Goal: Information Seeking & Learning: Learn about a topic

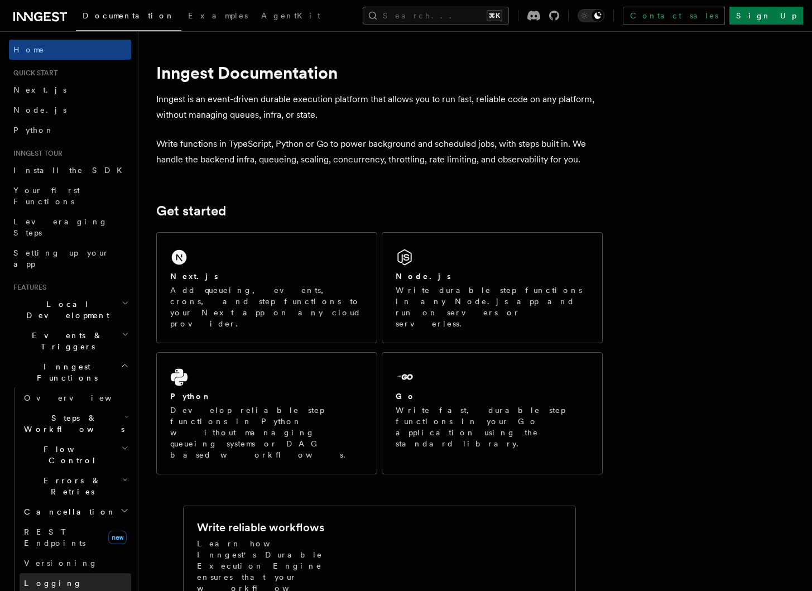
scroll to position [1, 0]
click at [87, 470] on h2 "Errors & Retries" at bounding box center [76, 485] width 112 height 31
click at [73, 521] on link "Retries" at bounding box center [80, 531] width 101 height 20
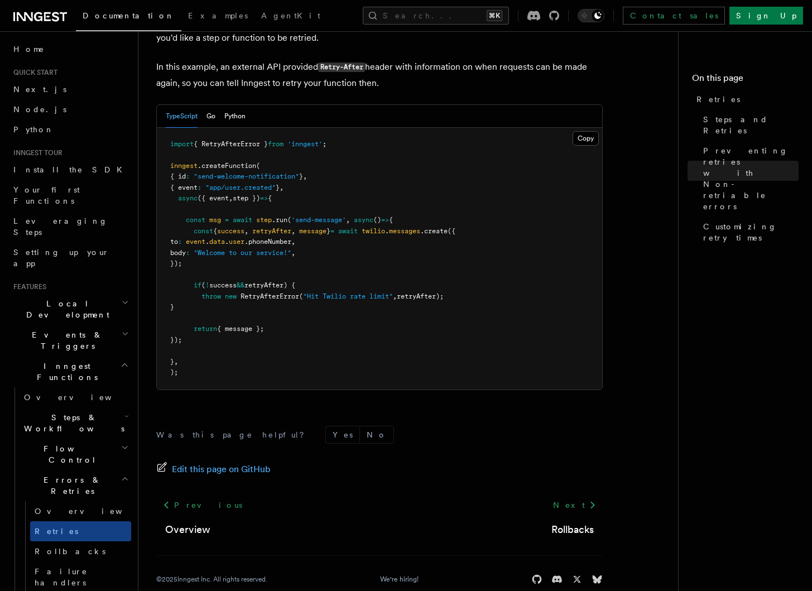
scroll to position [1527, 0]
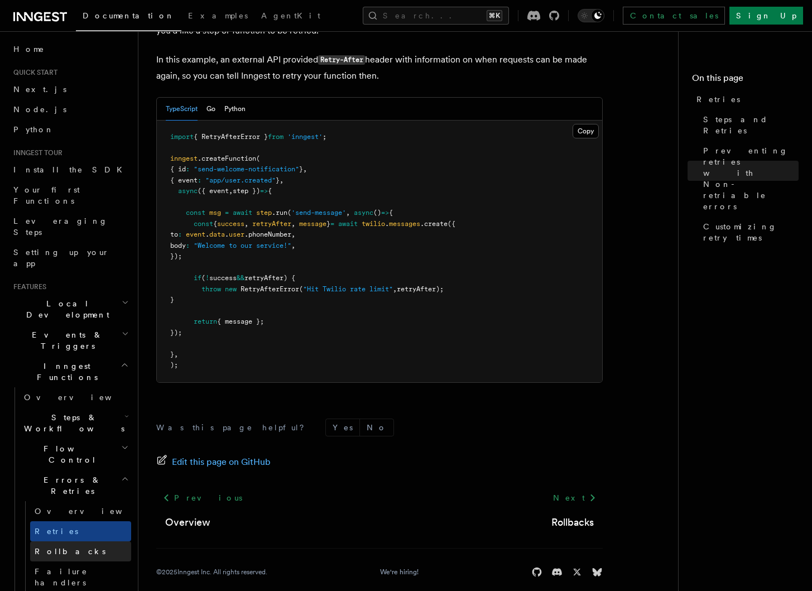
click at [56, 547] on span "Rollbacks" at bounding box center [70, 551] width 71 height 9
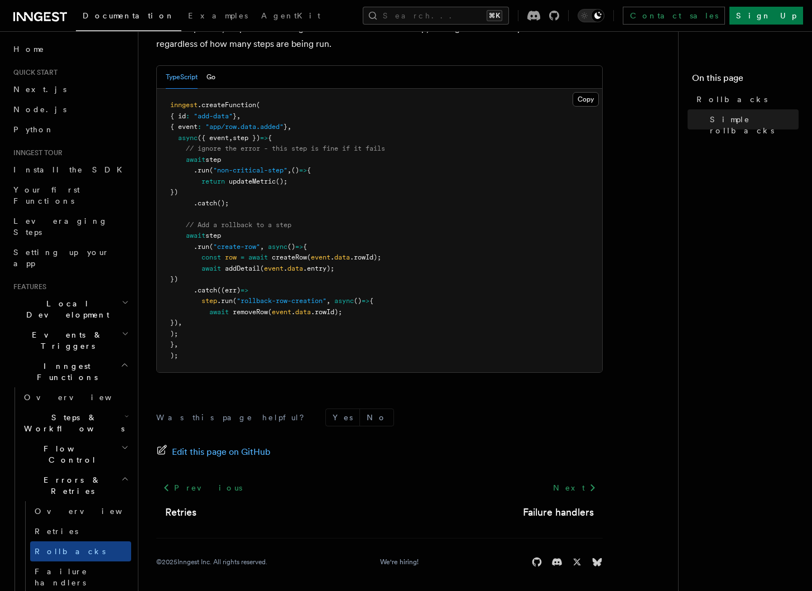
scroll to position [633, 0]
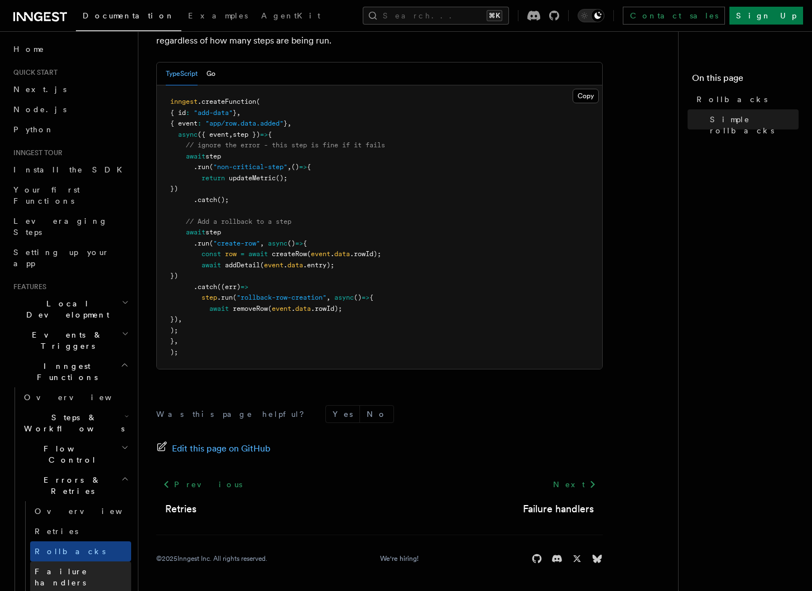
click at [81, 561] on link "Failure handlers" at bounding box center [80, 576] width 101 height 31
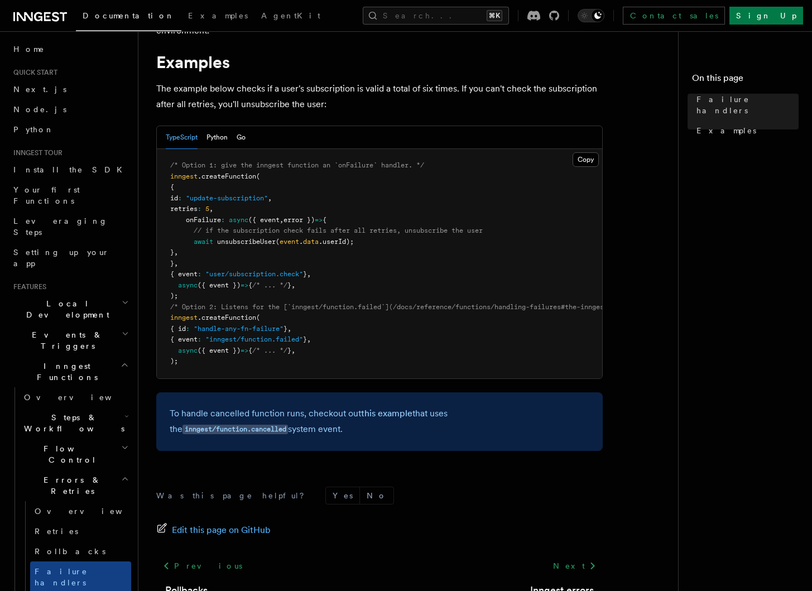
scroll to position [160, 0]
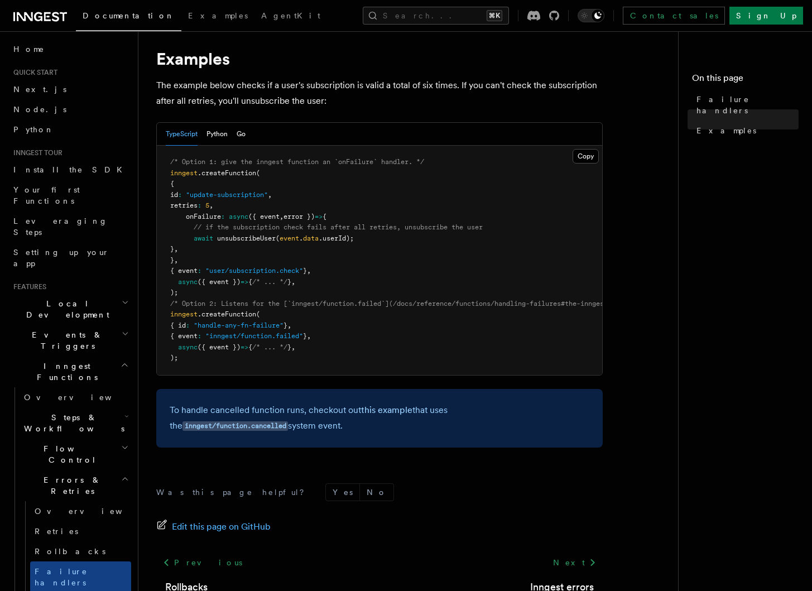
click at [87, 590] on link "Inngest errors" at bounding box center [80, 602] width 101 height 20
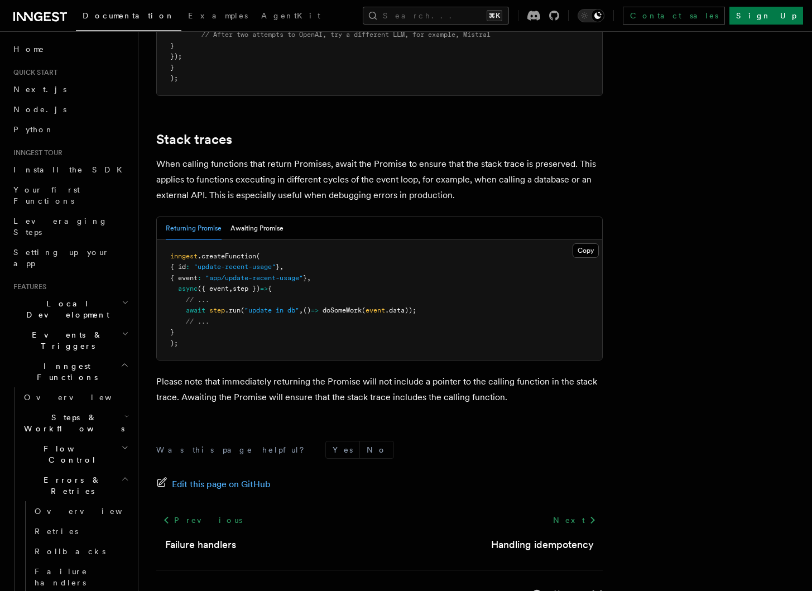
scroll to position [2435, 0]
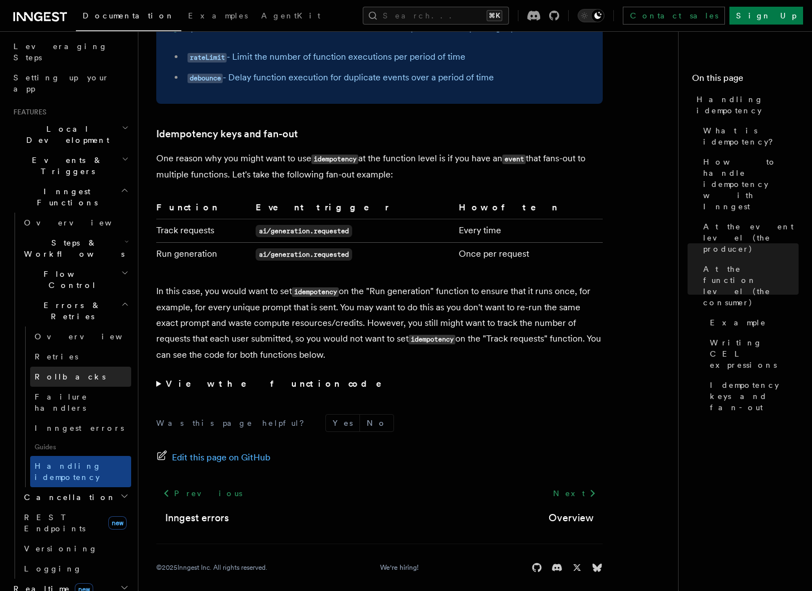
scroll to position [176, 0]
click at [84, 486] on h2 "Cancellation" at bounding box center [76, 496] width 112 height 20
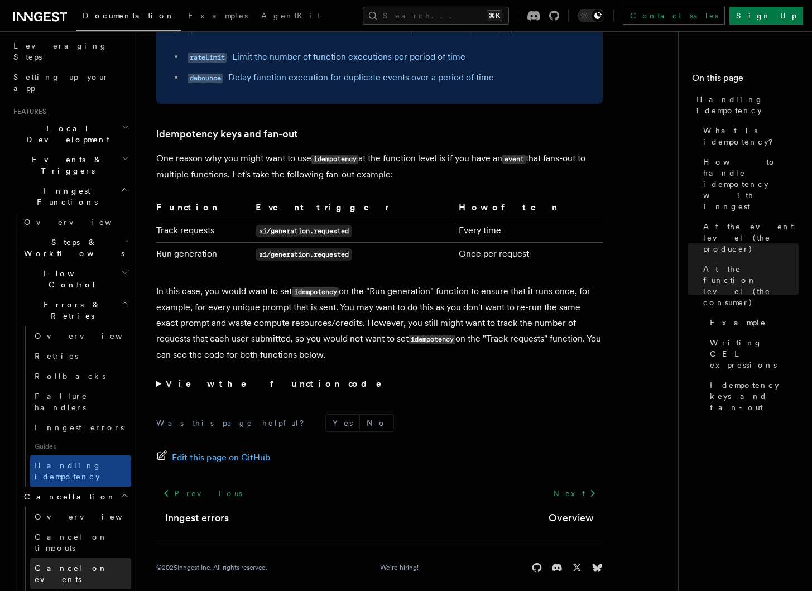
click at [81, 563] on span "Cancel on events" at bounding box center [71, 573] width 73 height 20
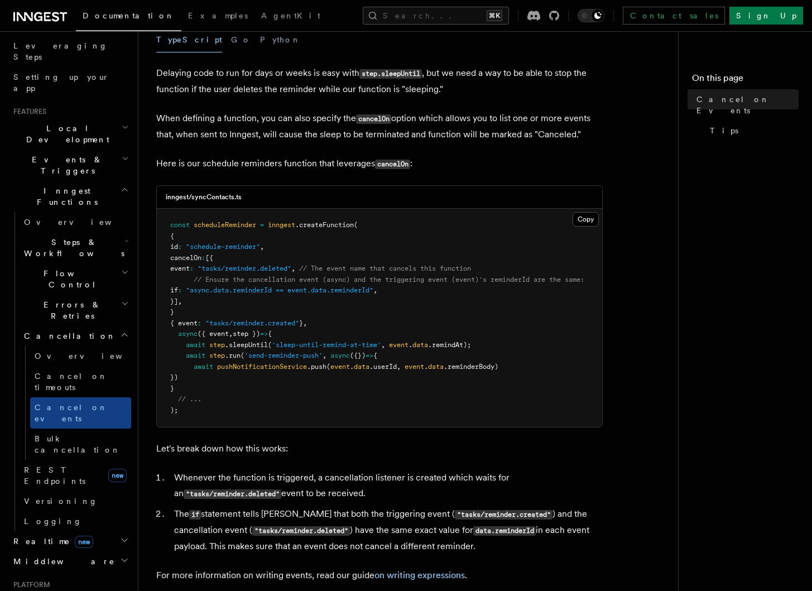
scroll to position [182, 0]
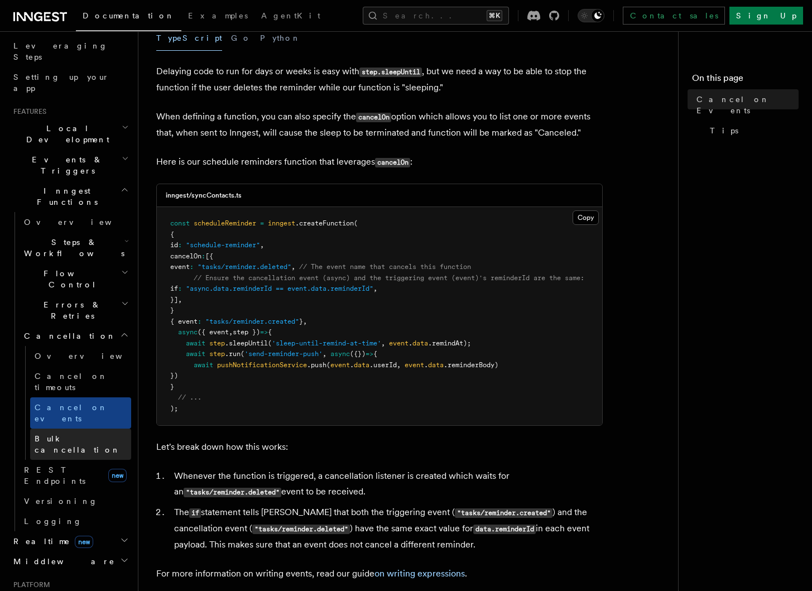
click at [86, 434] on span "Bulk cancellation" at bounding box center [78, 444] width 86 height 20
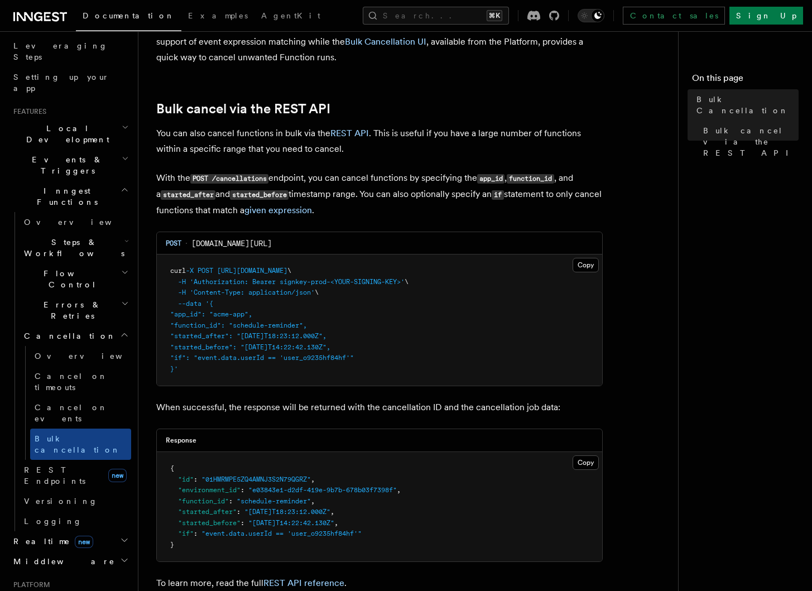
scroll to position [162, 0]
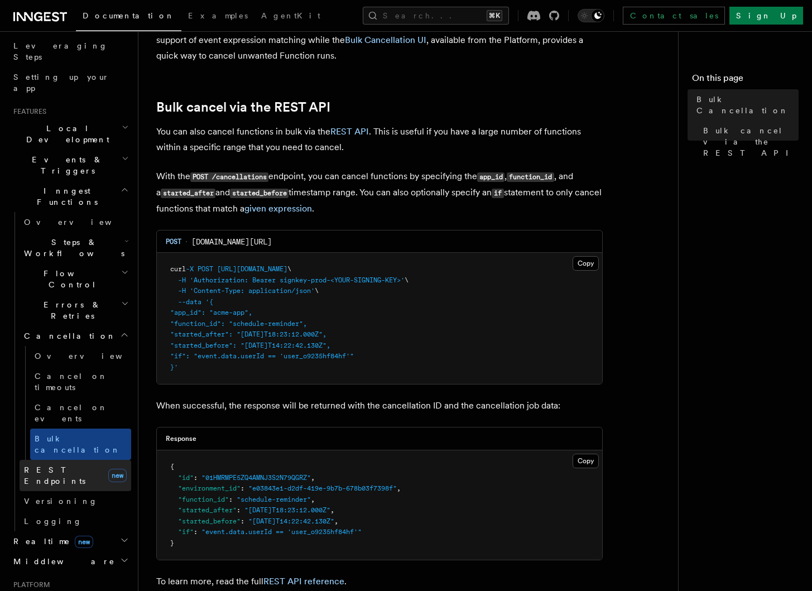
click at [64, 465] on span "REST Endpoints" at bounding box center [54, 475] width 61 height 20
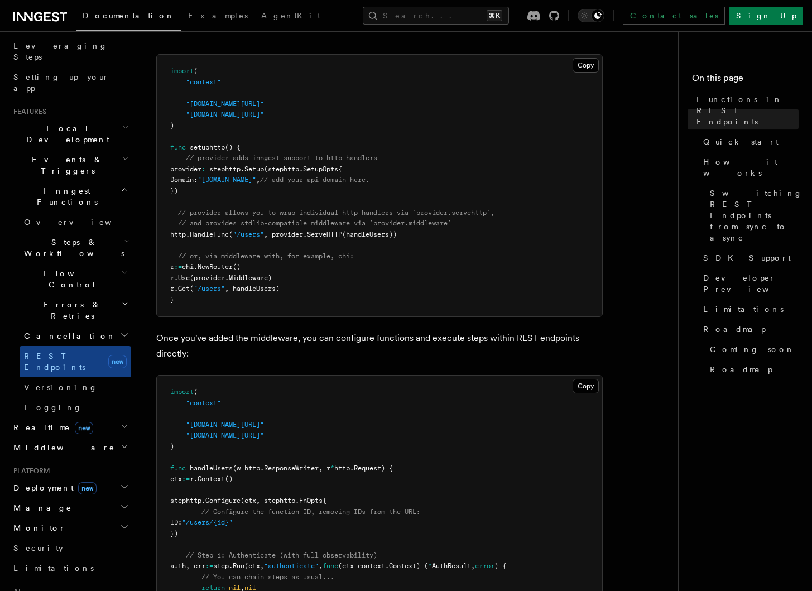
scroll to position [472, 0]
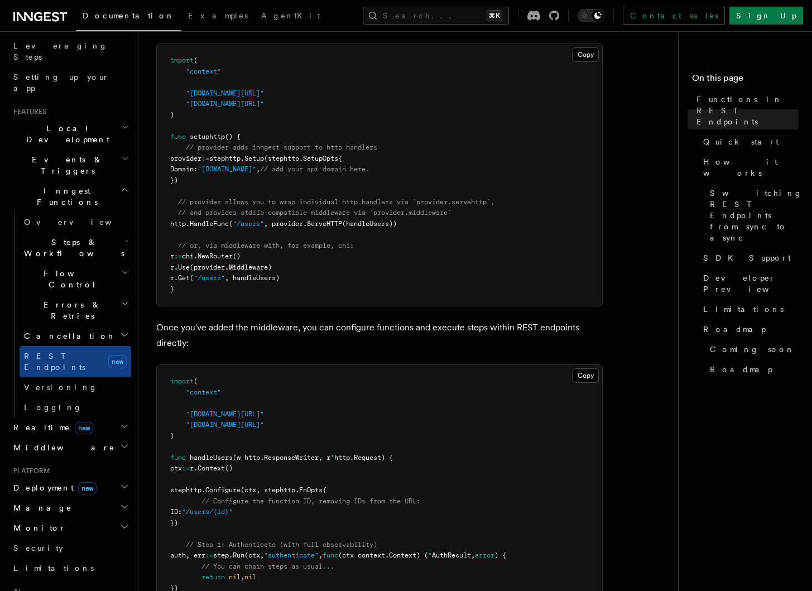
click at [27, 477] on h2 "Deployment new" at bounding box center [70, 487] width 122 height 20
click at [40, 518] on link "Environments & Apps" at bounding box center [76, 533] width 112 height 31
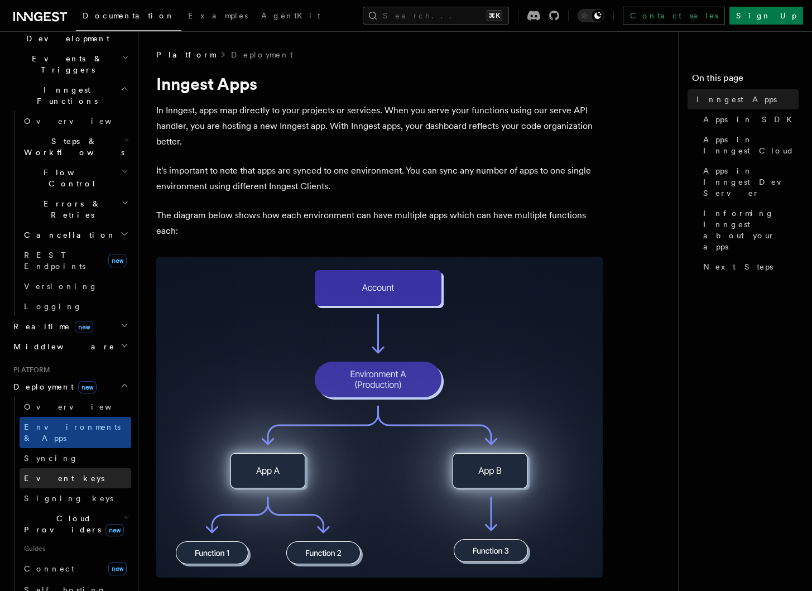
scroll to position [297, 0]
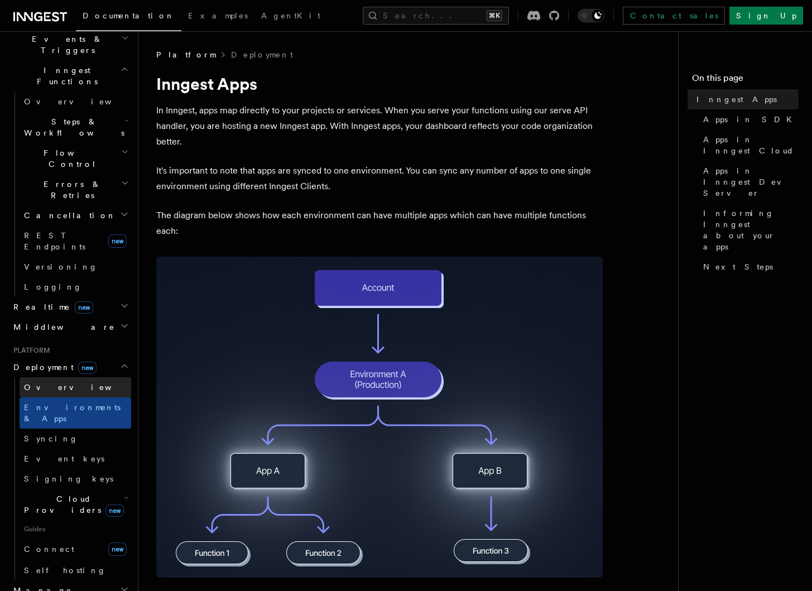
click at [59, 377] on link "Overview" at bounding box center [76, 387] width 112 height 20
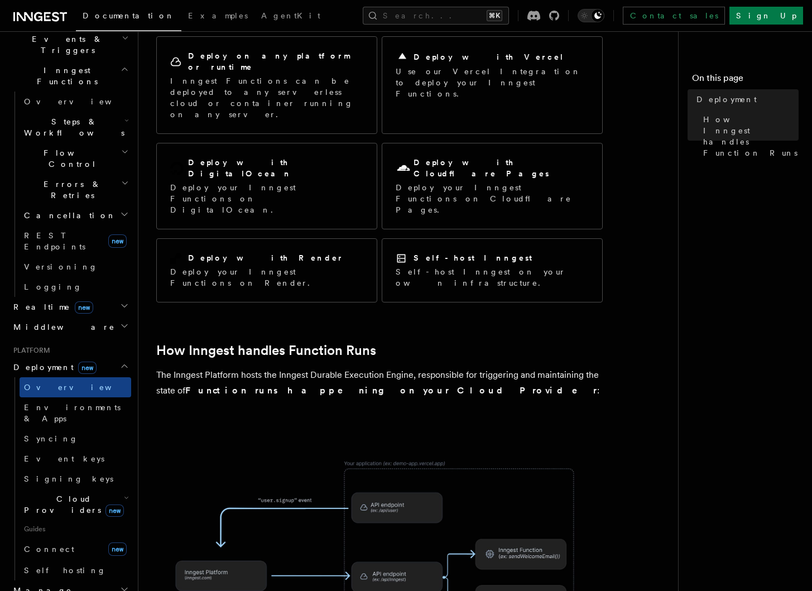
scroll to position [108, 0]
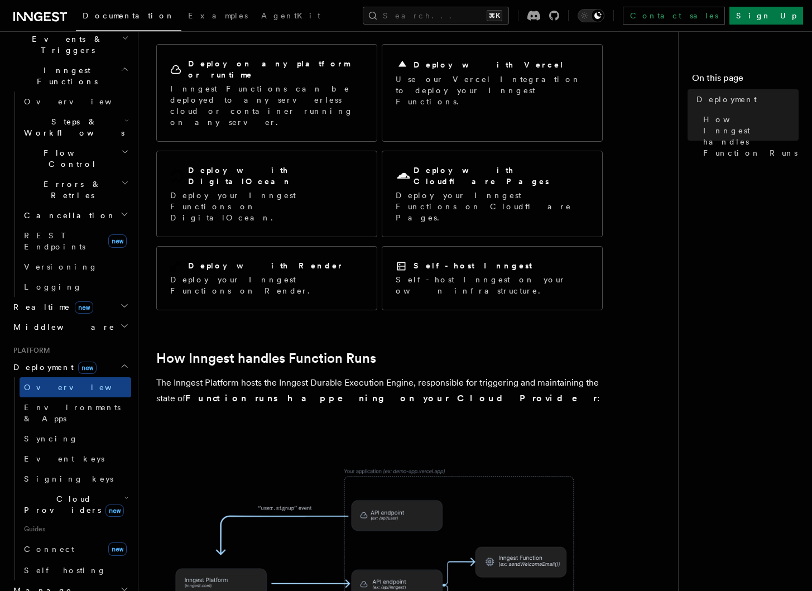
click at [55, 493] on span "Cloud Providers new" at bounding box center [72, 504] width 104 height 22
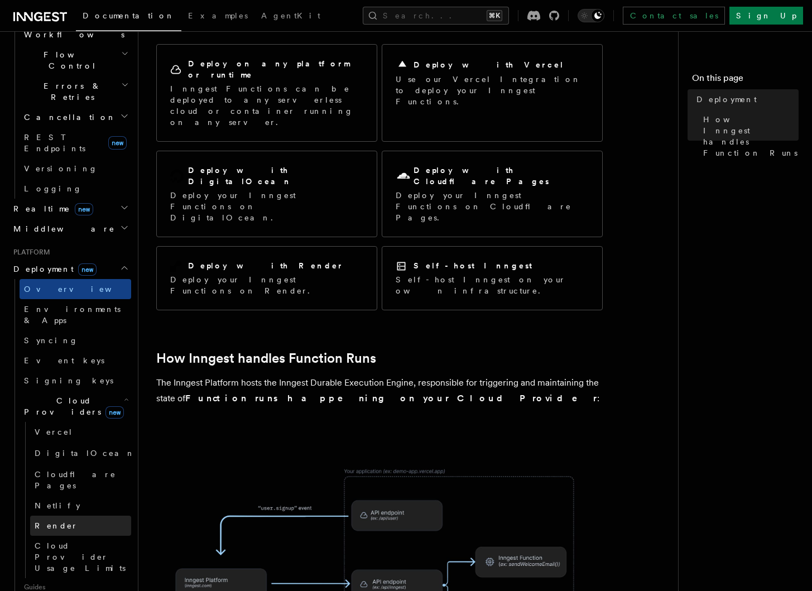
scroll to position [422, 0]
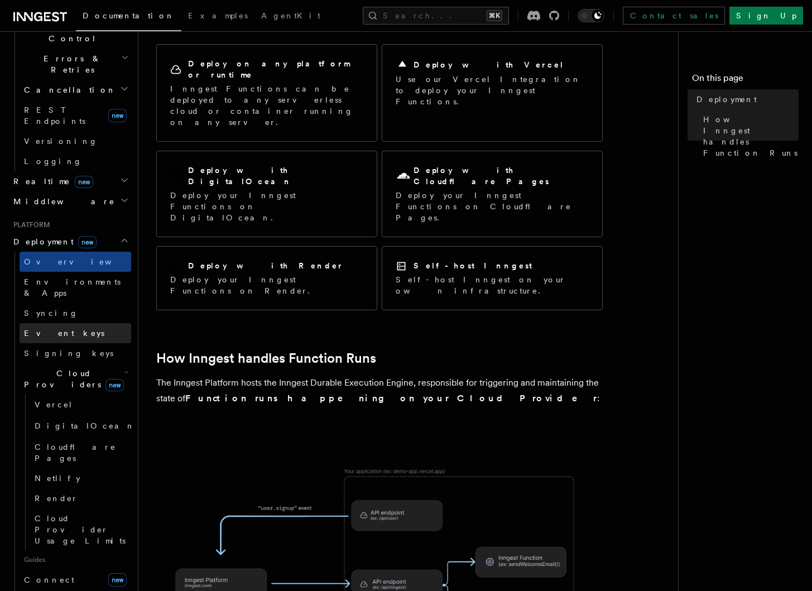
click at [62, 323] on link "Event keys" at bounding box center [76, 333] width 112 height 20
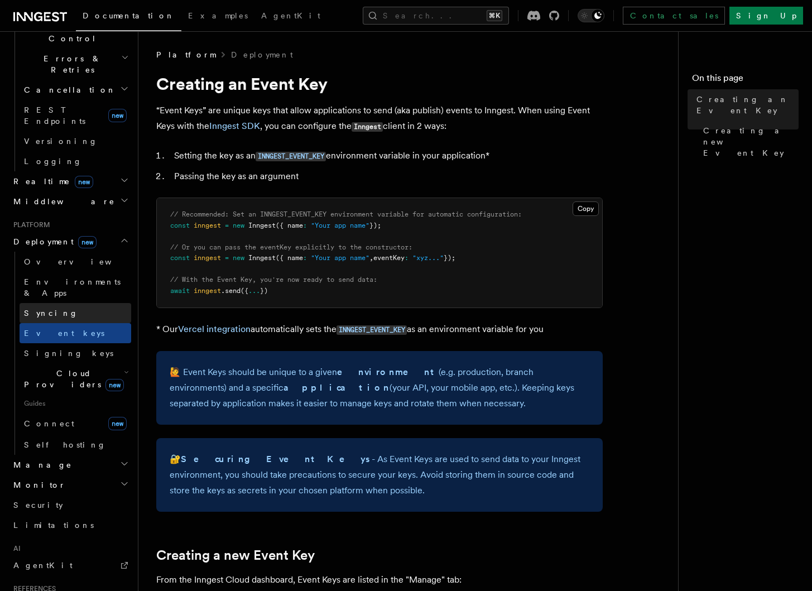
click at [61, 303] on link "Syncing" at bounding box center [76, 313] width 112 height 20
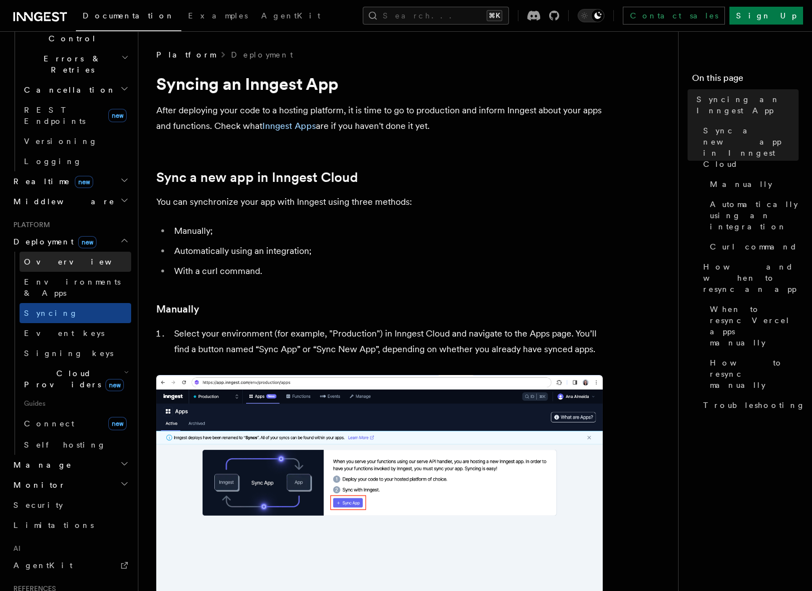
click at [54, 257] on span "Overview" at bounding box center [81, 261] width 115 height 9
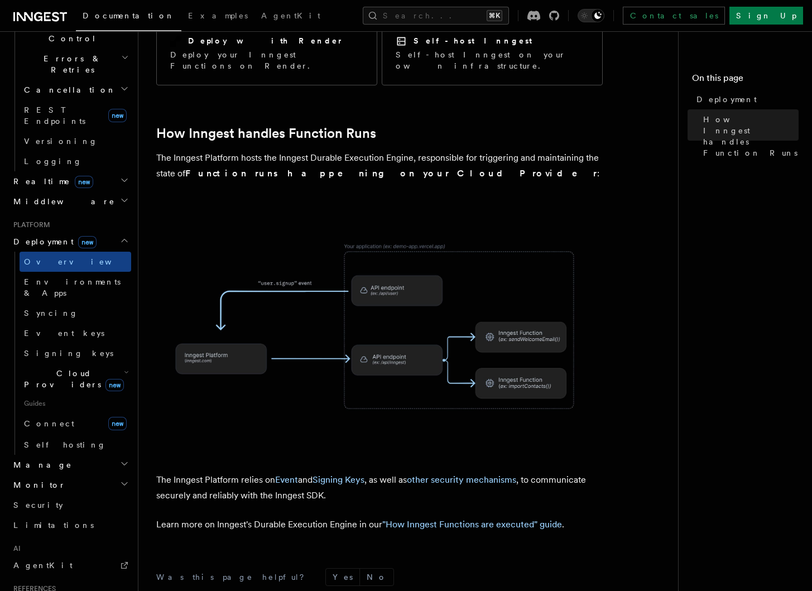
scroll to position [330, 0]
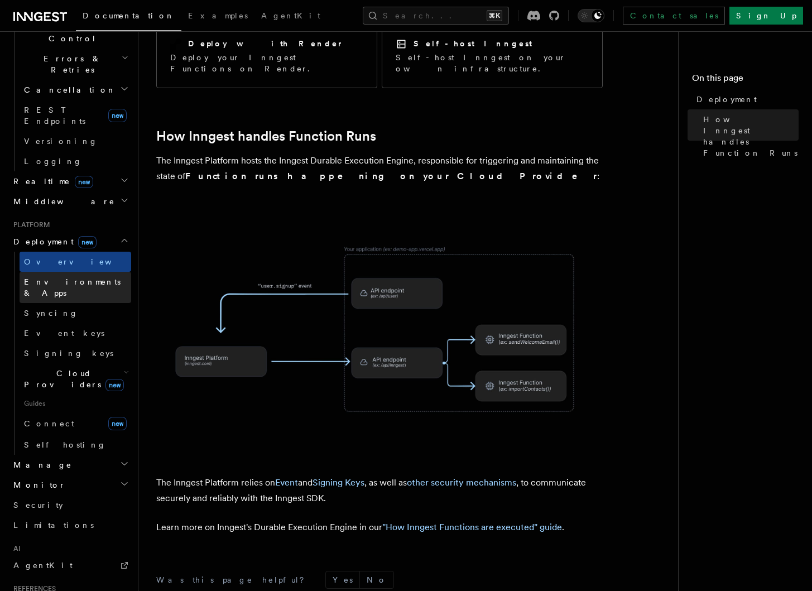
click at [65, 277] on span "Environments & Apps" at bounding box center [72, 287] width 96 height 20
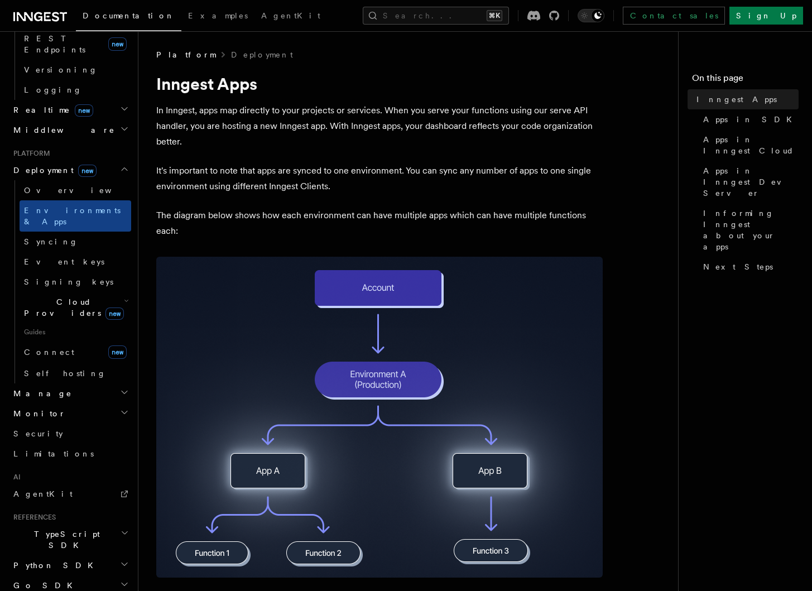
scroll to position [505, 0]
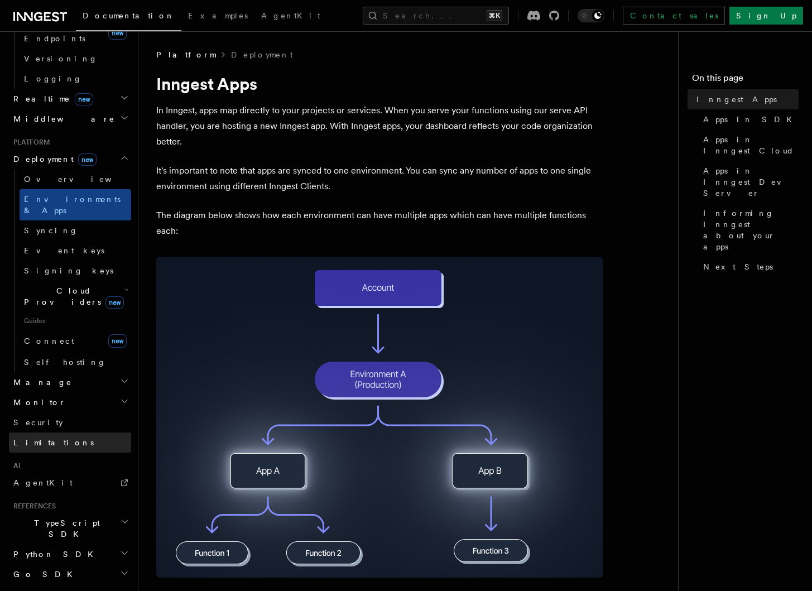
click at [43, 438] on span "Limitations" at bounding box center [53, 442] width 80 height 9
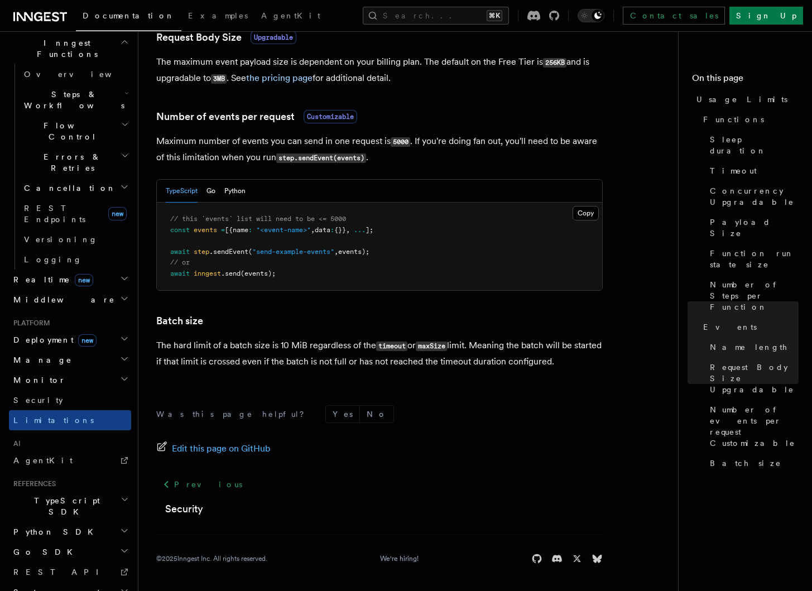
scroll to position [992, 0]
click at [73, 582] on h2 "System events" at bounding box center [70, 592] width 122 height 20
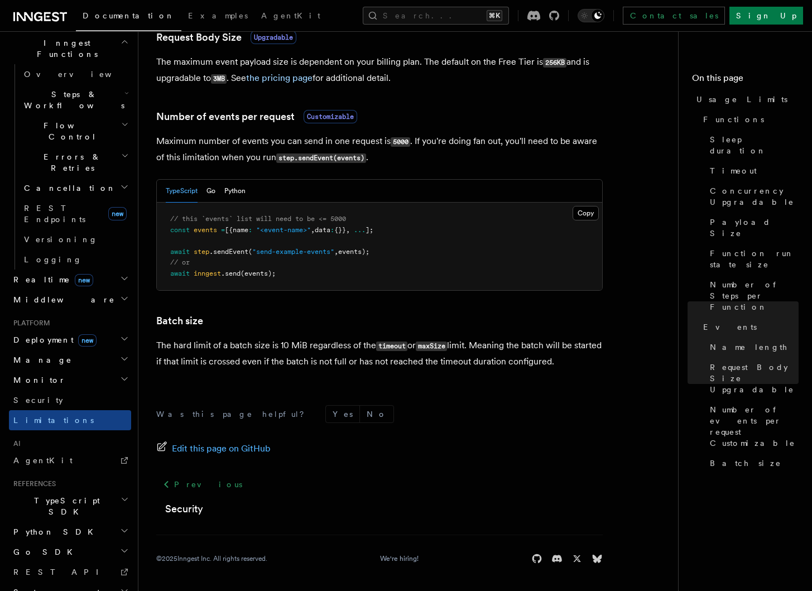
click at [50, 495] on span "TypeScript SDK" at bounding box center [65, 506] width 112 height 22
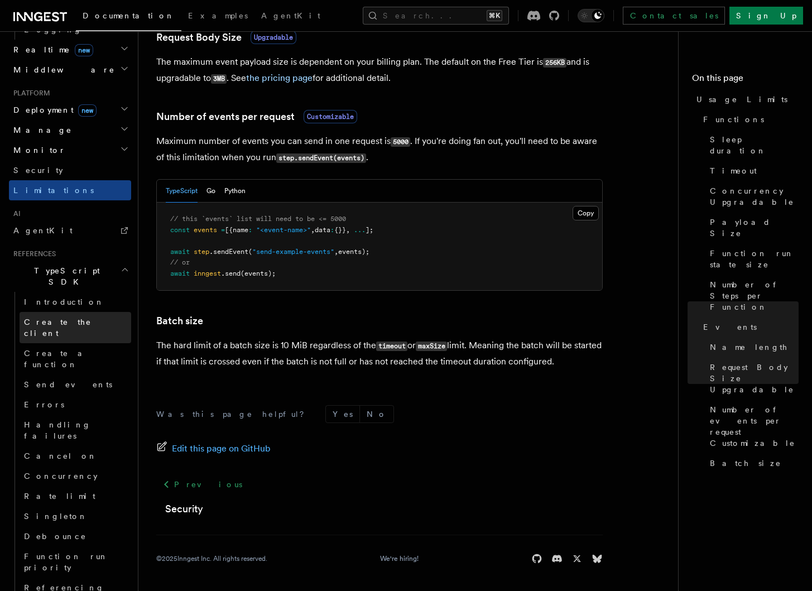
scroll to position [558, 0]
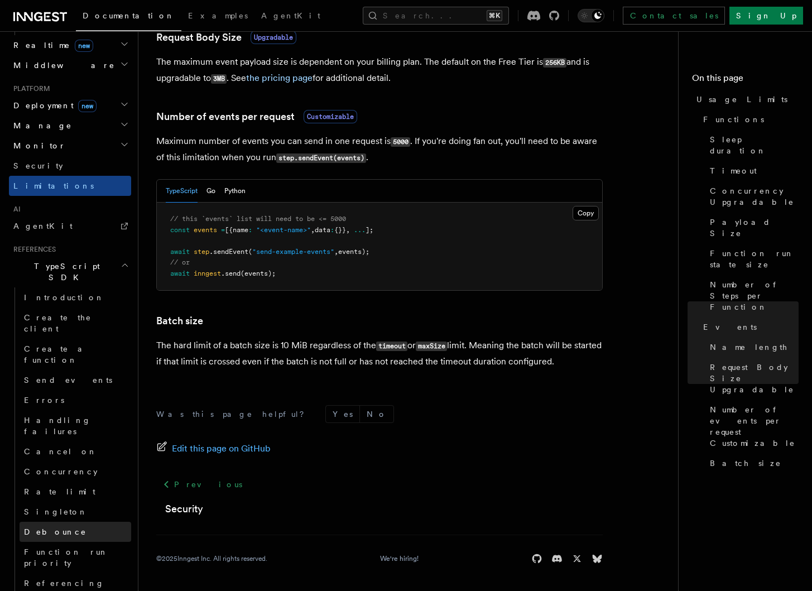
click at [57, 527] on span "Debounce" at bounding box center [55, 531] width 62 height 9
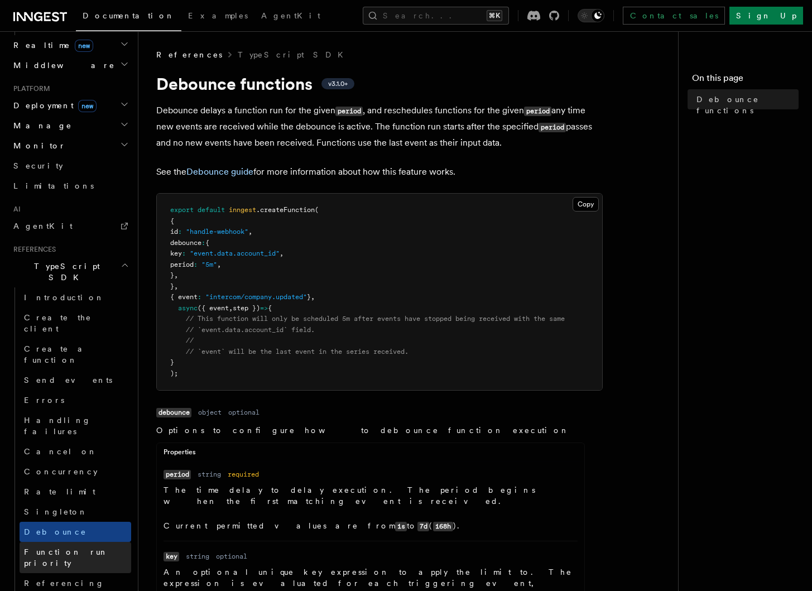
click at [86, 542] on link "Function run priority" at bounding box center [76, 557] width 112 height 31
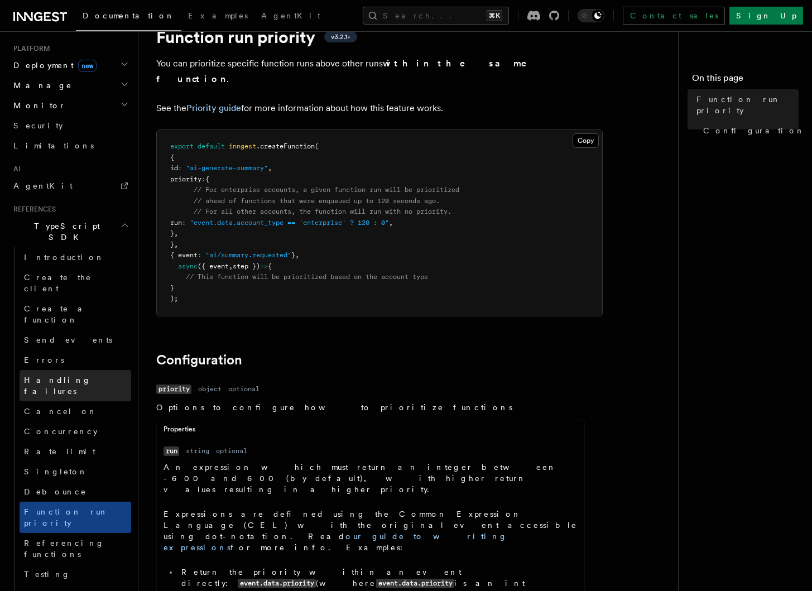
scroll to position [617, 0]
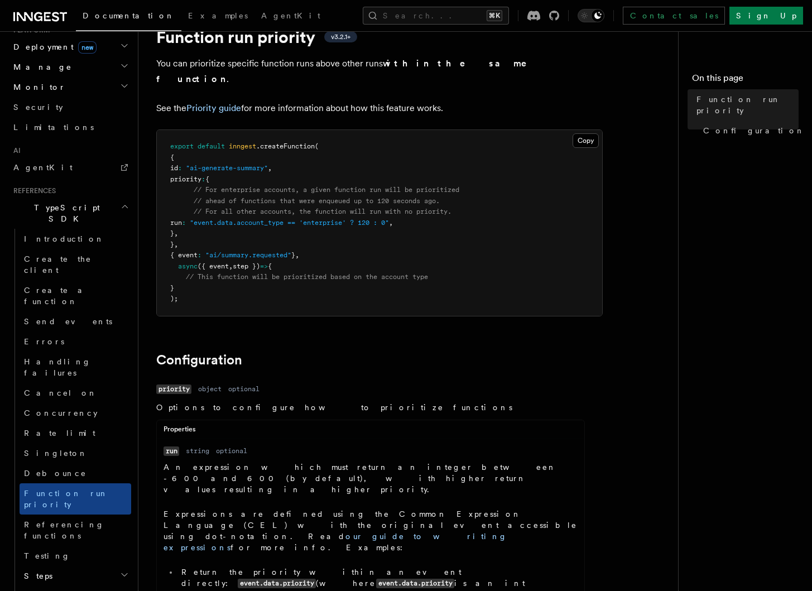
click at [65, 586] on h2 "Serve" at bounding box center [76, 596] width 112 height 20
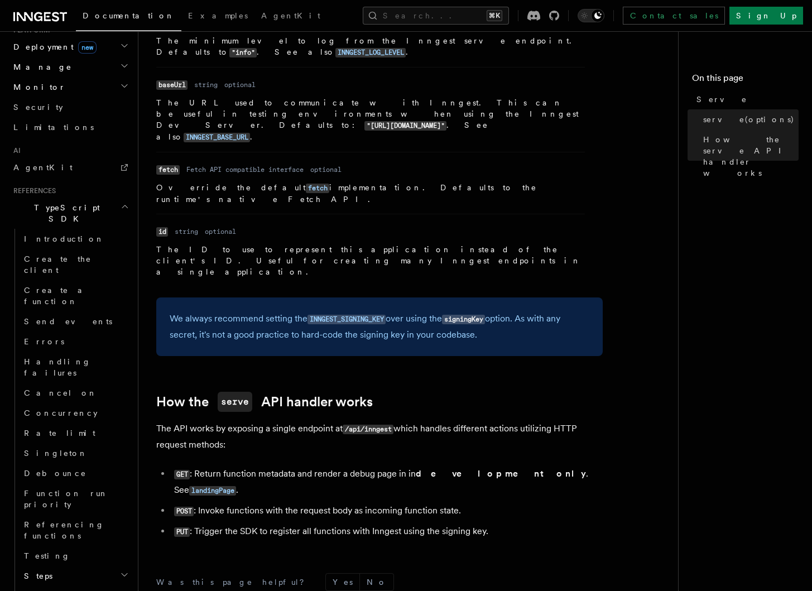
scroll to position [954, 0]
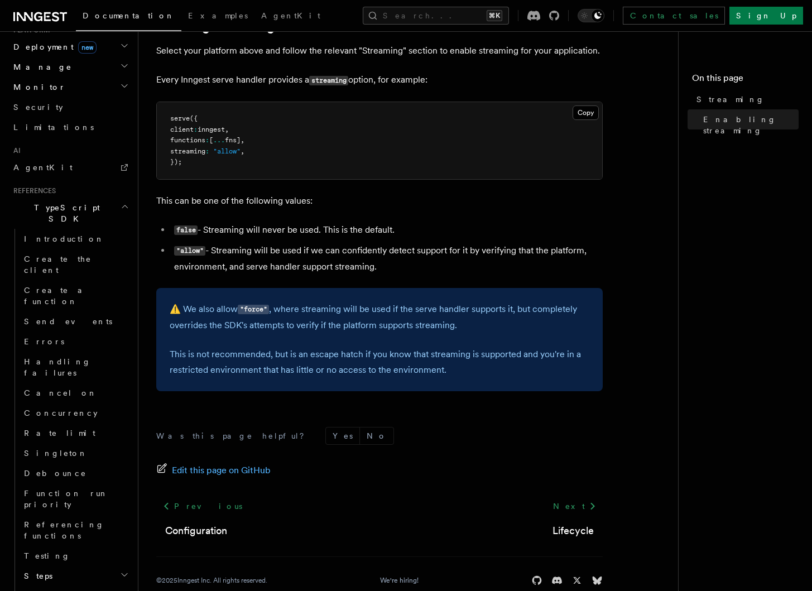
scroll to position [292, 0]
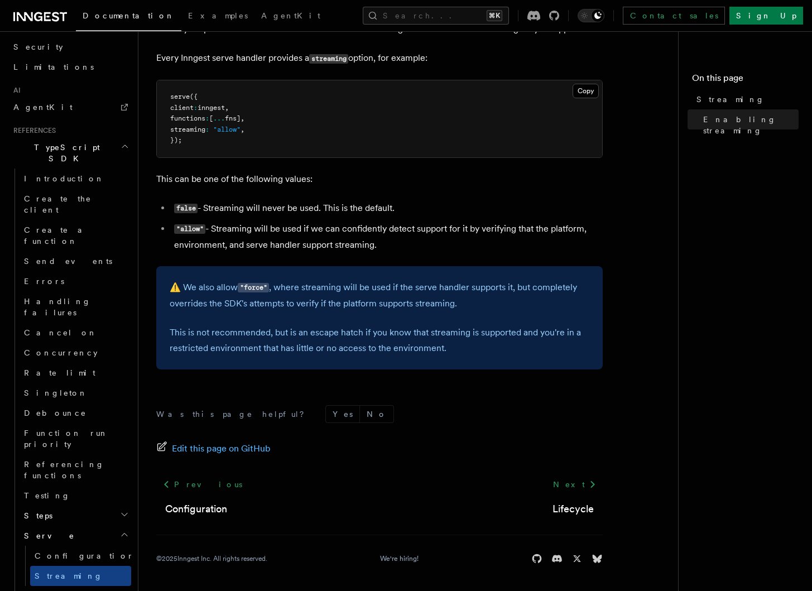
scroll to position [721, 0]
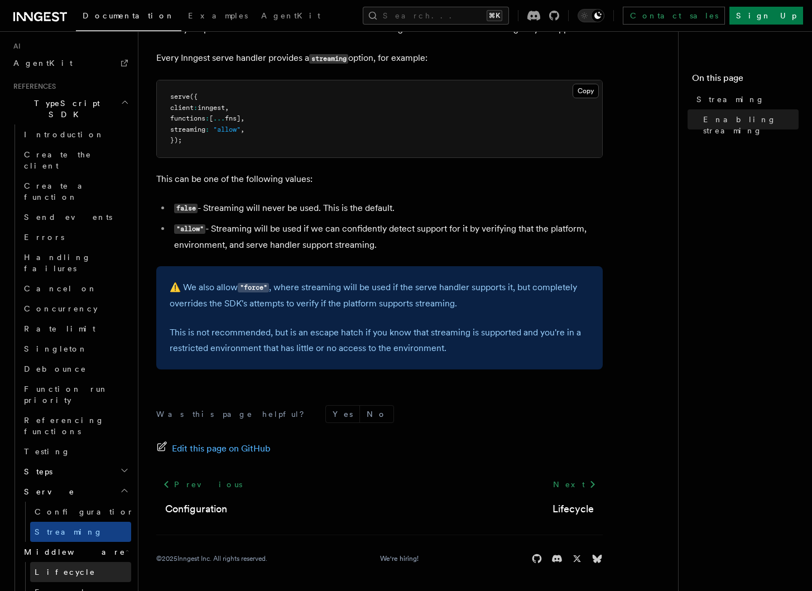
click at [62, 567] on span "Lifecycle" at bounding box center [65, 571] width 61 height 9
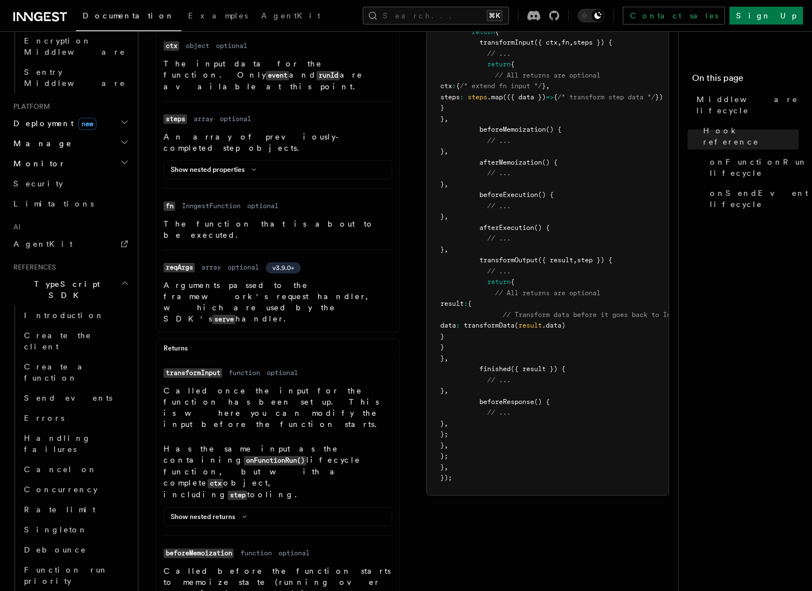
scroll to position [270, 0]
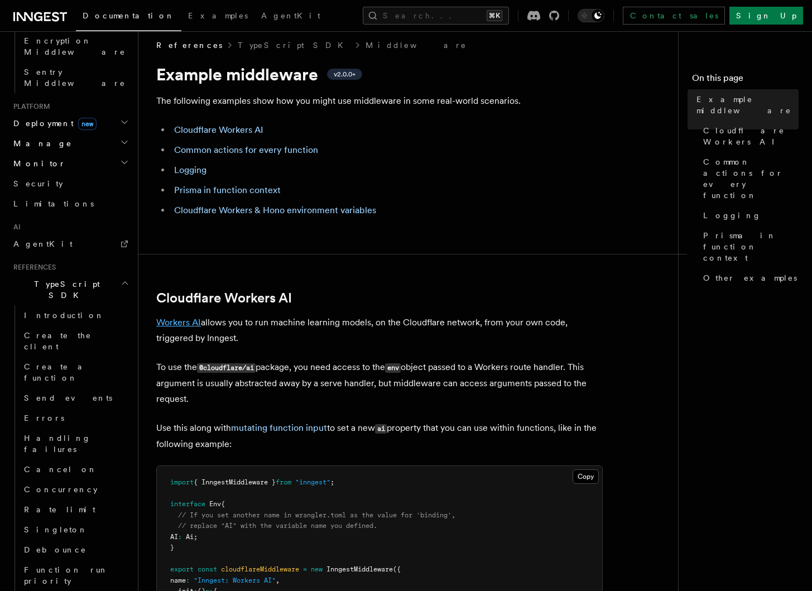
scroll to position [11, 0]
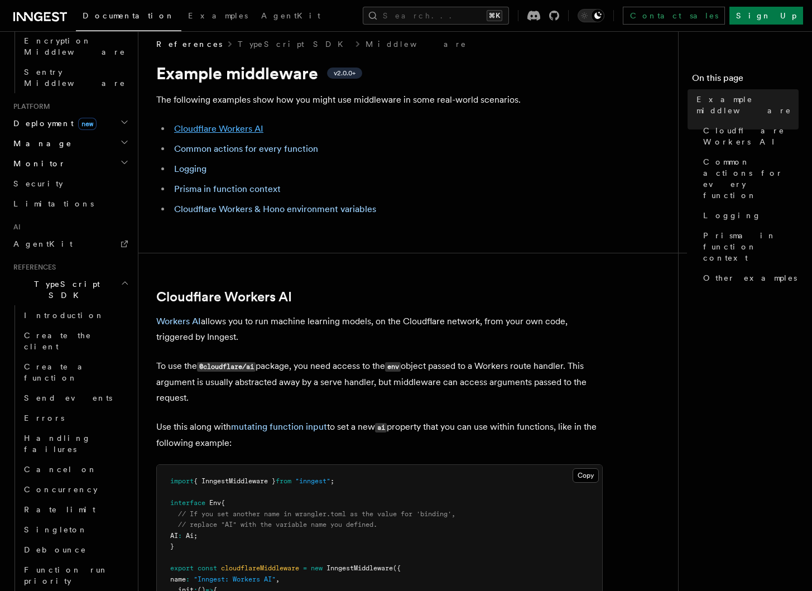
click at [207, 132] on link "Cloudflare Workers AI" at bounding box center [218, 128] width 89 height 11
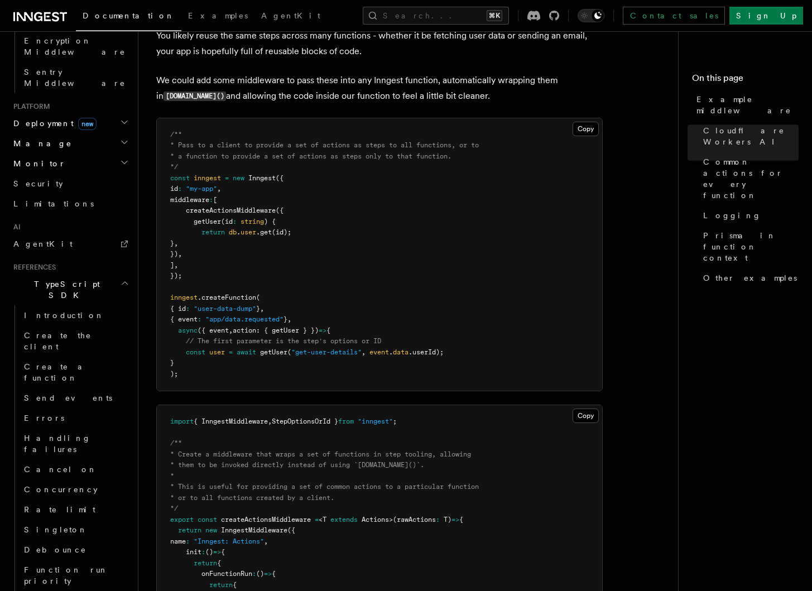
scroll to position [1030, 0]
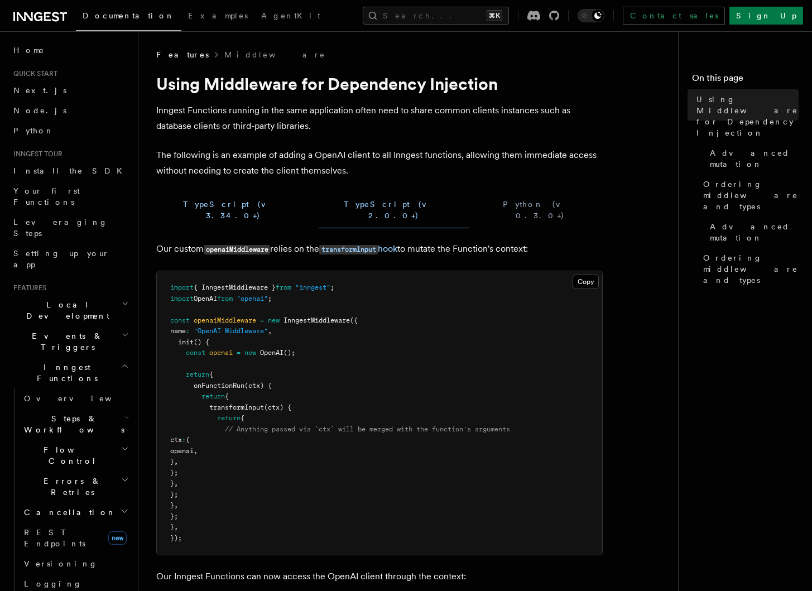
click at [204, 203] on button "TypeScript (v 3.34.0+)" at bounding box center [232, 210] width 153 height 36
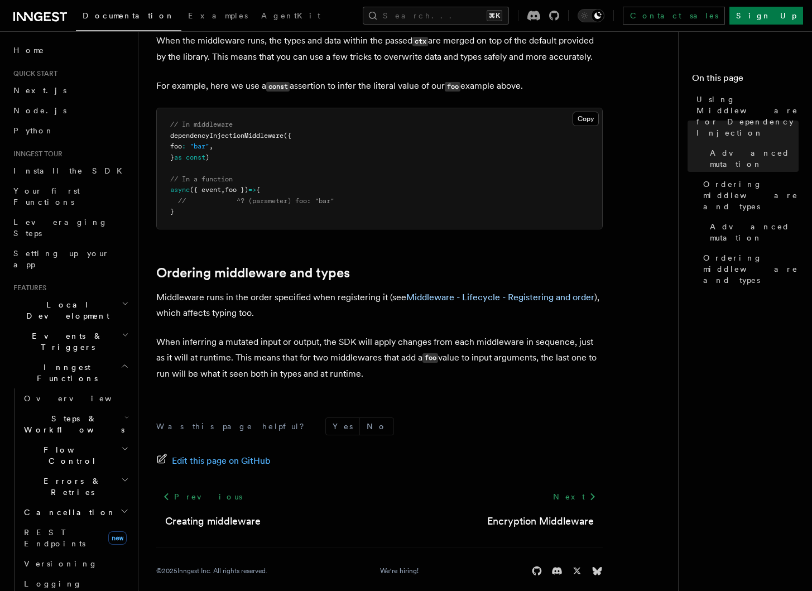
scroll to position [767, 0]
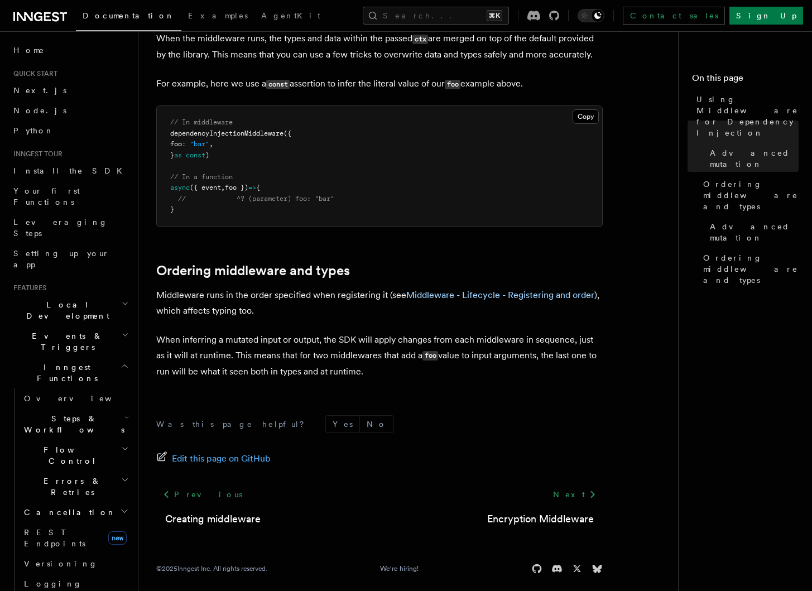
click at [61, 299] on span "Local Development" at bounding box center [65, 310] width 113 height 22
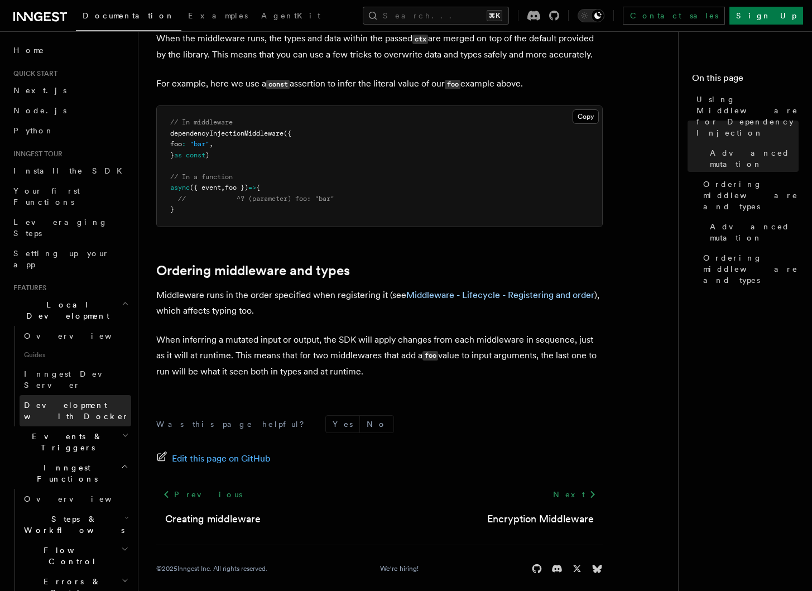
click at [57, 399] on span "Development with Docker" at bounding box center [77, 410] width 107 height 22
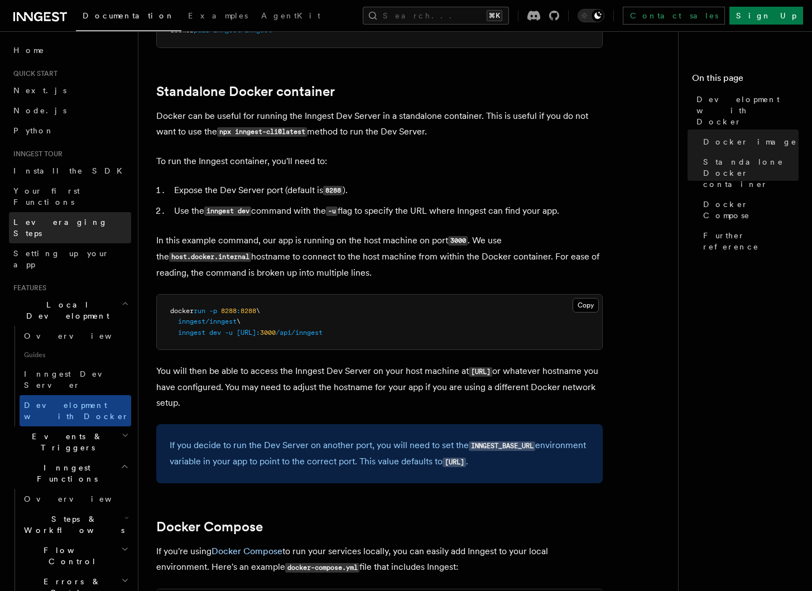
scroll to position [225, 0]
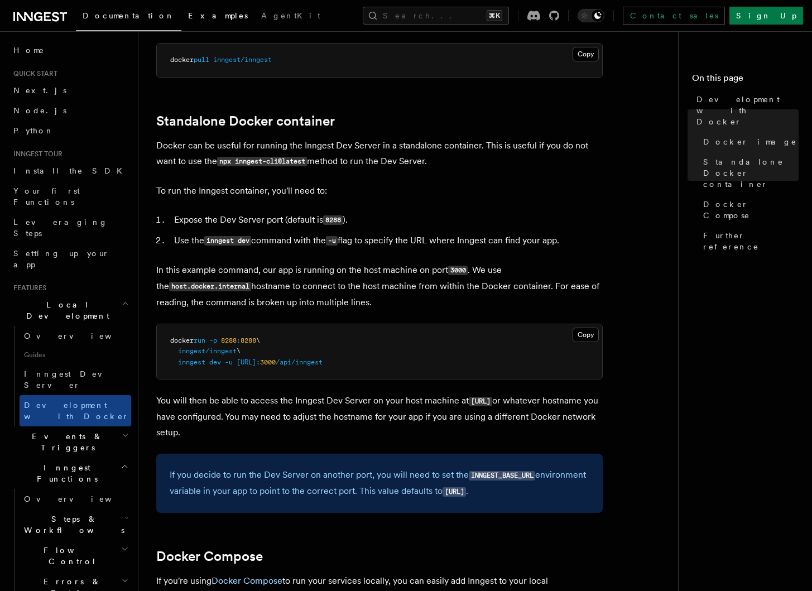
click at [188, 20] on span "Examples" at bounding box center [218, 15] width 60 height 9
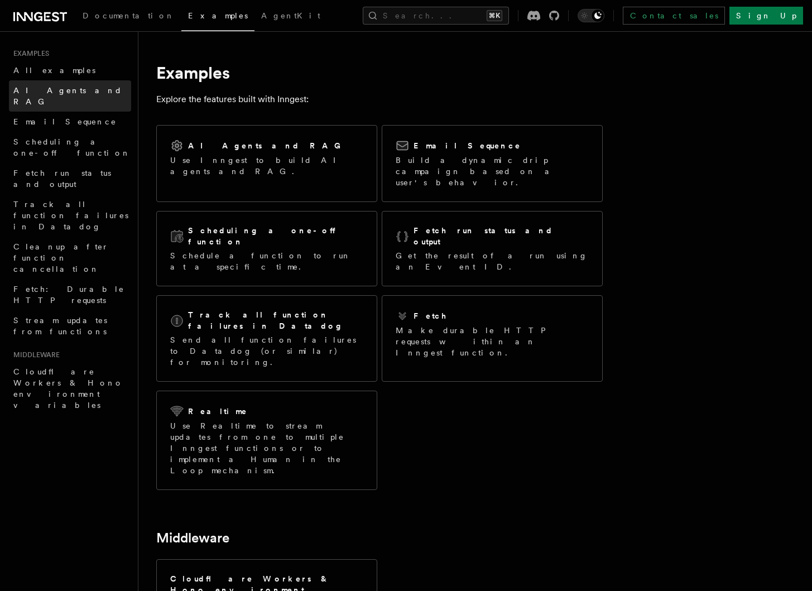
click at [79, 91] on span "AI Agents and RAG" at bounding box center [67, 96] width 109 height 20
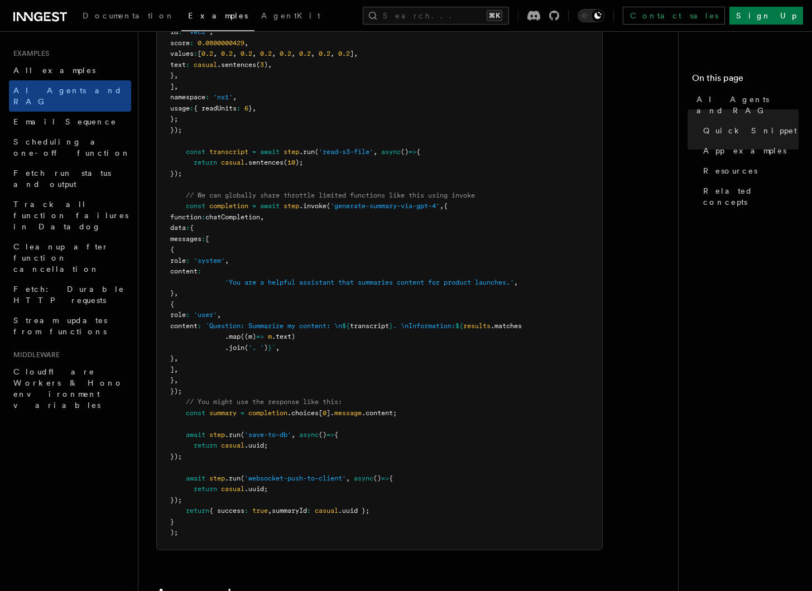
scroll to position [599, 0]
click at [260, 219] on span "chatCompletion" at bounding box center [232, 217] width 55 height 8
copy span "chatCompletion"
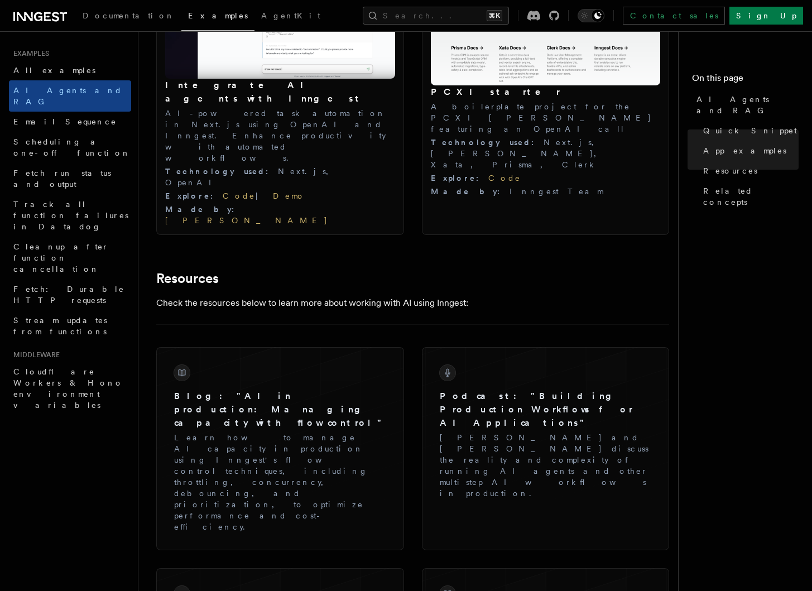
scroll to position [1331, 0]
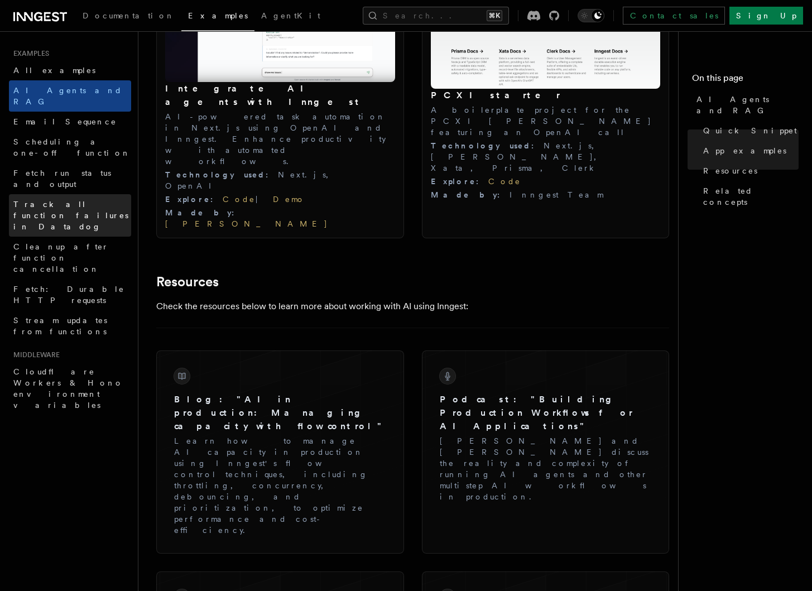
click at [57, 200] on span "Track all function failures in Datadog" at bounding box center [70, 215] width 115 height 31
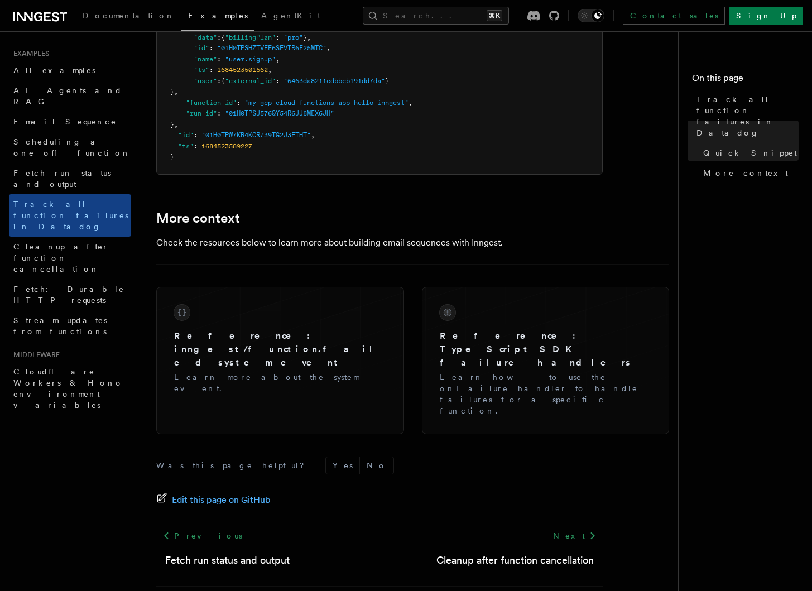
scroll to position [880, 0]
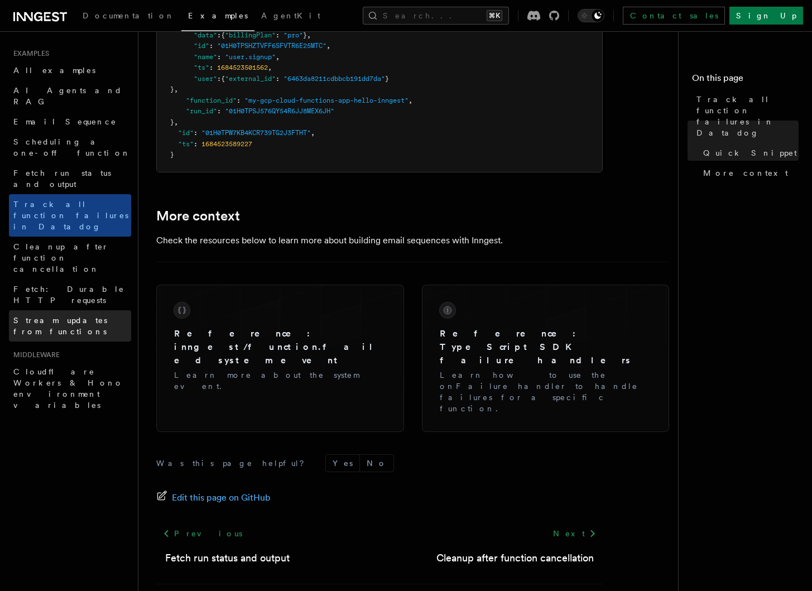
click at [103, 315] on span "Stream updates from functions" at bounding box center [72, 326] width 118 height 22
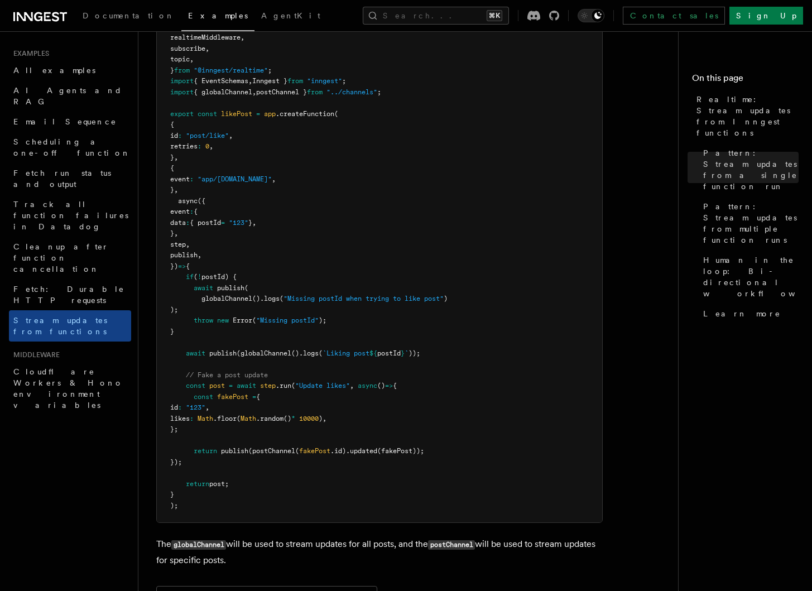
scroll to position [1500, 0]
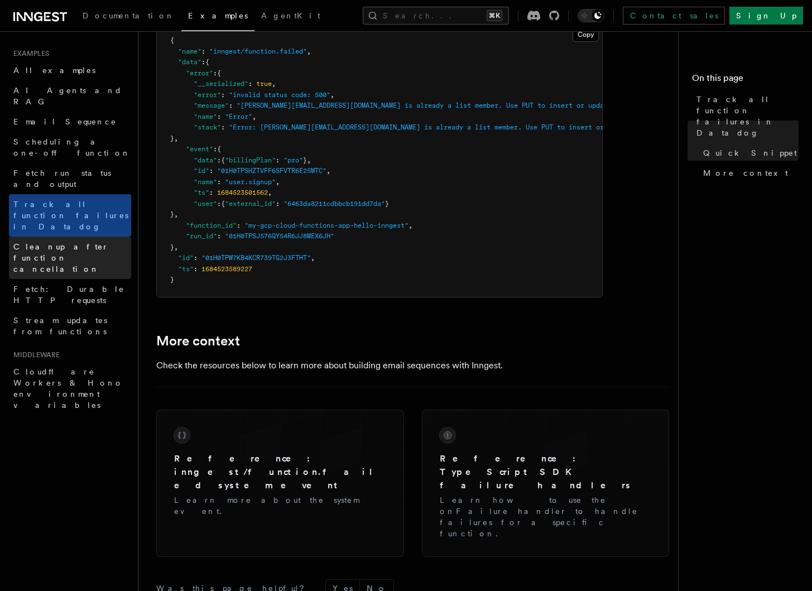
scroll to position [723, 0]
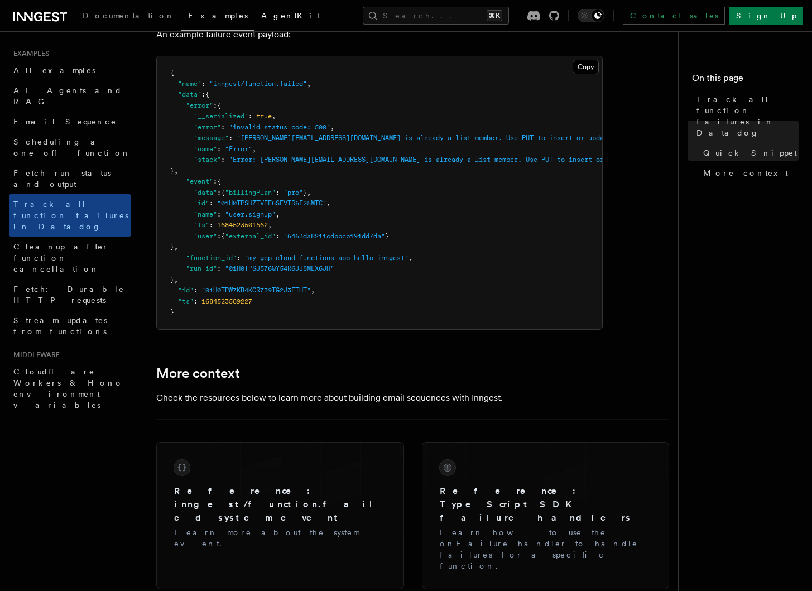
click at [261, 20] on span "AgentKit" at bounding box center [290, 15] width 59 height 9
